Goal: Task Accomplishment & Management: Manage account settings

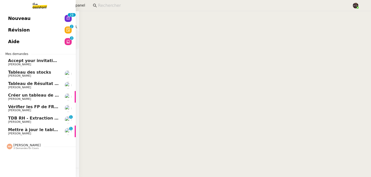
click at [25, 126] on link "Mettre à jour le tableau de bord FP BRICOLANDES [PERSON_NAME] 0 1 2 3 4 5 6 7 8…" at bounding box center [38, 132] width 76 height 12
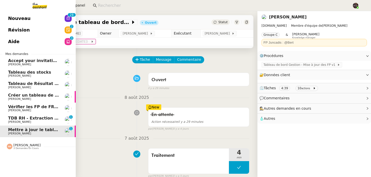
click at [29, 120] on span "TDB RH - Extraction et mise à jour Absences / Turnover - [DATE]" at bounding box center [80, 118] width 145 height 5
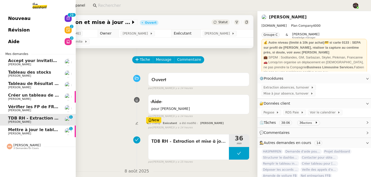
click at [14, 128] on span "Mettre à jour le tableau de bord FP BRICOLANDES" at bounding box center [65, 129] width 114 height 5
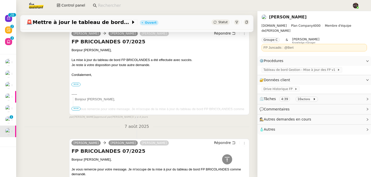
scroll to position [155, 0]
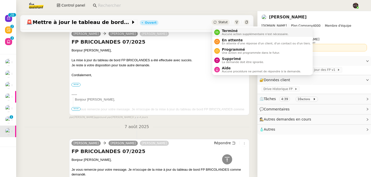
click at [221, 31] on div "Terminé Aucune action supplémentaire n'est nécessaire." at bounding box center [254, 32] width 69 height 7
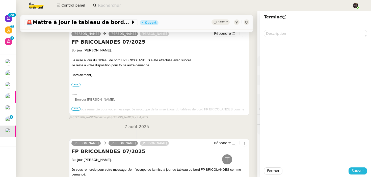
click at [361, 168] on span "Sauver" at bounding box center [358, 171] width 12 height 6
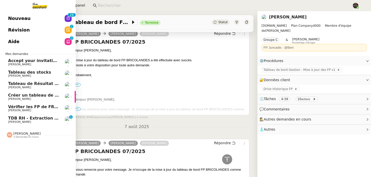
click at [13, 110] on span "[PERSON_NAME]" at bounding box center [19, 110] width 23 height 3
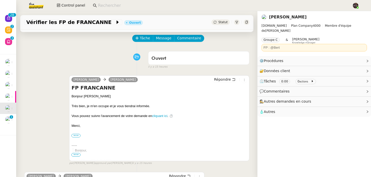
scroll to position [22, 0]
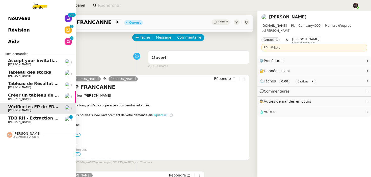
click at [33, 19] on link "Nouveau 0 1 2 3 4 5 6 7 8 9 0 1 2 3 4 5 6 7 8 9" at bounding box center [38, 19] width 76 height 12
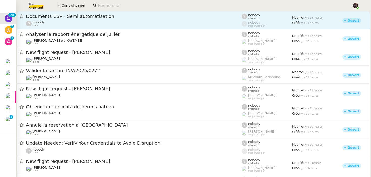
click at [97, 17] on span "Documents CSV - Semi automatisation" at bounding box center [134, 16] width 216 height 5
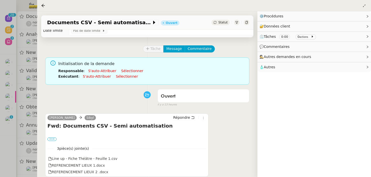
scroll to position [17, 0]
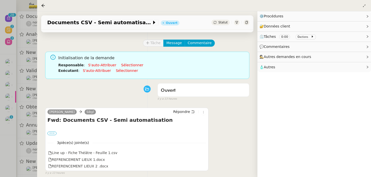
click at [48, 133] on label "•••" at bounding box center [51, 134] width 9 height 4
click at [0, 0] on input "•••" at bounding box center [0, 0] width 0 height 0
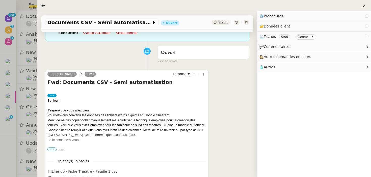
scroll to position [96, 0]
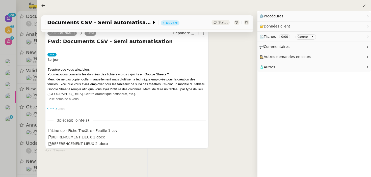
click at [53, 108] on span "•••" at bounding box center [51, 109] width 9 height 4
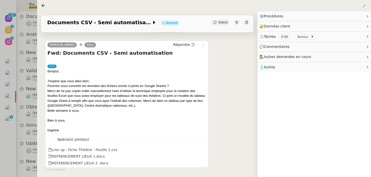
scroll to position [83, 0]
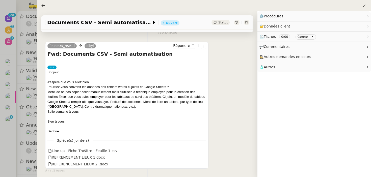
click at [36, 113] on div at bounding box center [185, 88] width 371 height 177
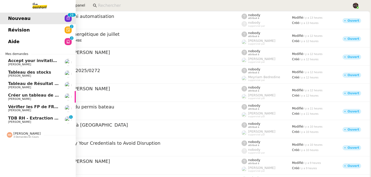
click at [34, 119] on span "TDB RH - Extraction et mise à jour Absences / Turnover - [DATE]" at bounding box center [80, 118] width 145 height 5
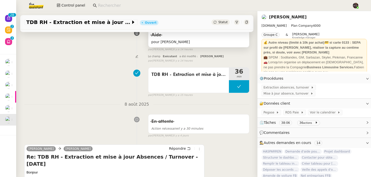
scroll to position [132, 0]
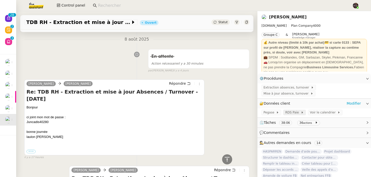
click at [288, 111] on span "RDS Paie" at bounding box center [292, 112] width 15 height 5
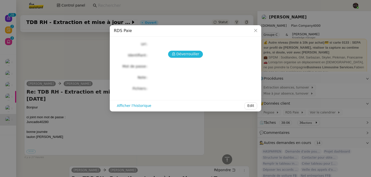
click at [187, 57] on span "Déverrouiller" at bounding box center [187, 54] width 23 height 6
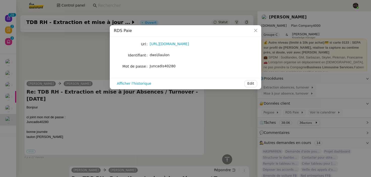
click at [76, 107] on nz-modal-container "RDS Paie Url [URL][DOMAIN_NAME] Identifiant dws\llaulon Mot de passe [SECURITY_…" at bounding box center [185, 88] width 371 height 177
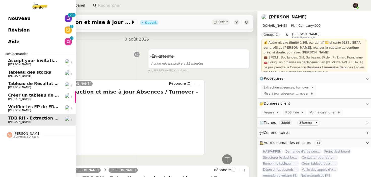
click at [37, 25] on link "Révision 0 1 2 3 4 5 6 7 8 9" at bounding box center [38, 30] width 76 height 12
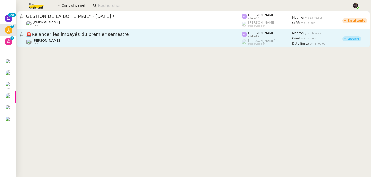
click at [117, 38] on div "🚨 Relancer les impayés du premier semestre [PERSON_NAME] client" at bounding box center [134, 38] width 216 height 14
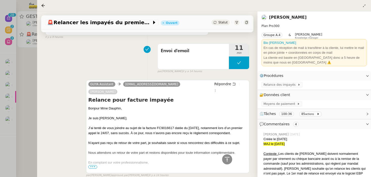
scroll to position [448, 0]
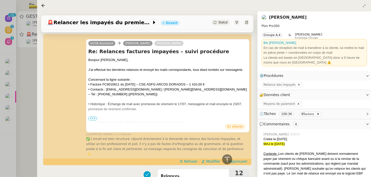
click at [16, 122] on div at bounding box center [185, 88] width 371 height 177
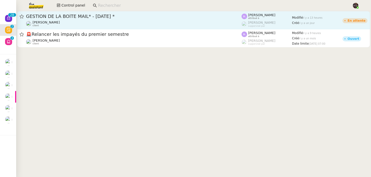
click at [171, 28] on link "GESTION DE LA BOÎTE MAIL* - [DATE] * [PERSON_NAME] client [PERSON_NAME] attribu…" at bounding box center [193, 20] width 353 height 18
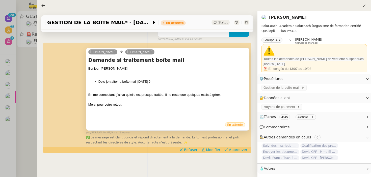
scroll to position [86, 0]
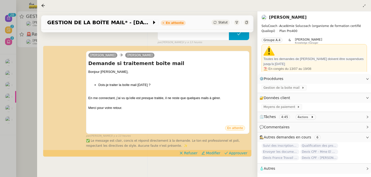
click at [19, 104] on div at bounding box center [185, 88] width 371 height 177
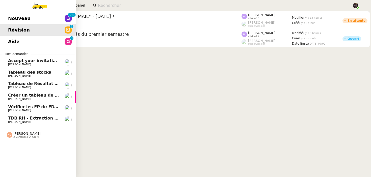
click at [13, 19] on span "Nouveau" at bounding box center [19, 19] width 22 height 8
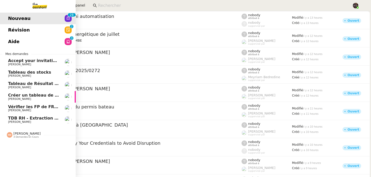
click at [13, 32] on span "Révision" at bounding box center [19, 30] width 22 height 8
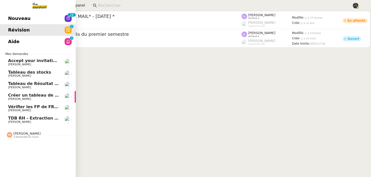
click at [17, 38] on span "Aide" at bounding box center [13, 42] width 11 height 8
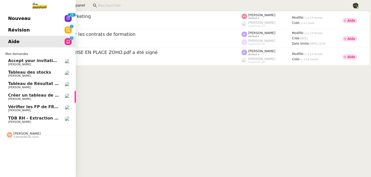
click at [20, 106] on span "Vérifier les FP de FRANCANNE" at bounding box center [42, 107] width 68 height 5
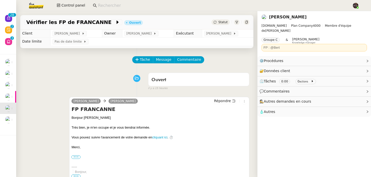
scroll to position [114, 0]
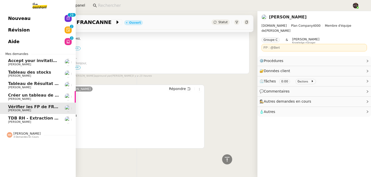
click at [13, 18] on link "Nouveau 0 1 2 3 4 5 6 7 8 9 0 1 2 3 4 5 6 7 8 9" at bounding box center [38, 19] width 76 height 12
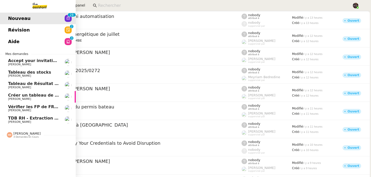
click at [8, 111] on link "Vérifier les FP de [PERSON_NAME]" at bounding box center [38, 109] width 76 height 12
